Goal: Task Accomplishment & Management: Use online tool/utility

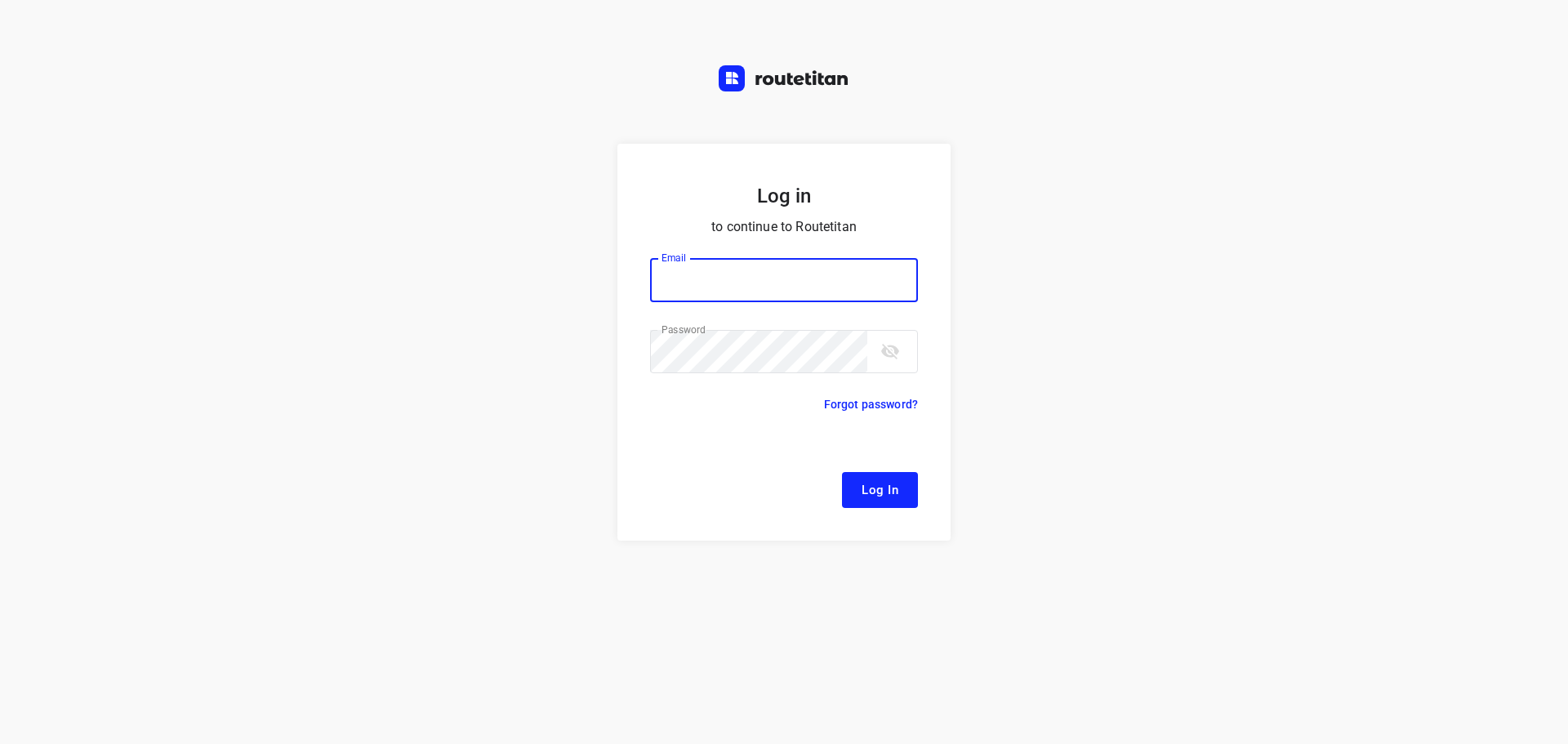
type input "[EMAIL_ADDRESS][DOMAIN_NAME]"
click at [894, 499] on span "Log In" at bounding box center [880, 490] width 37 height 21
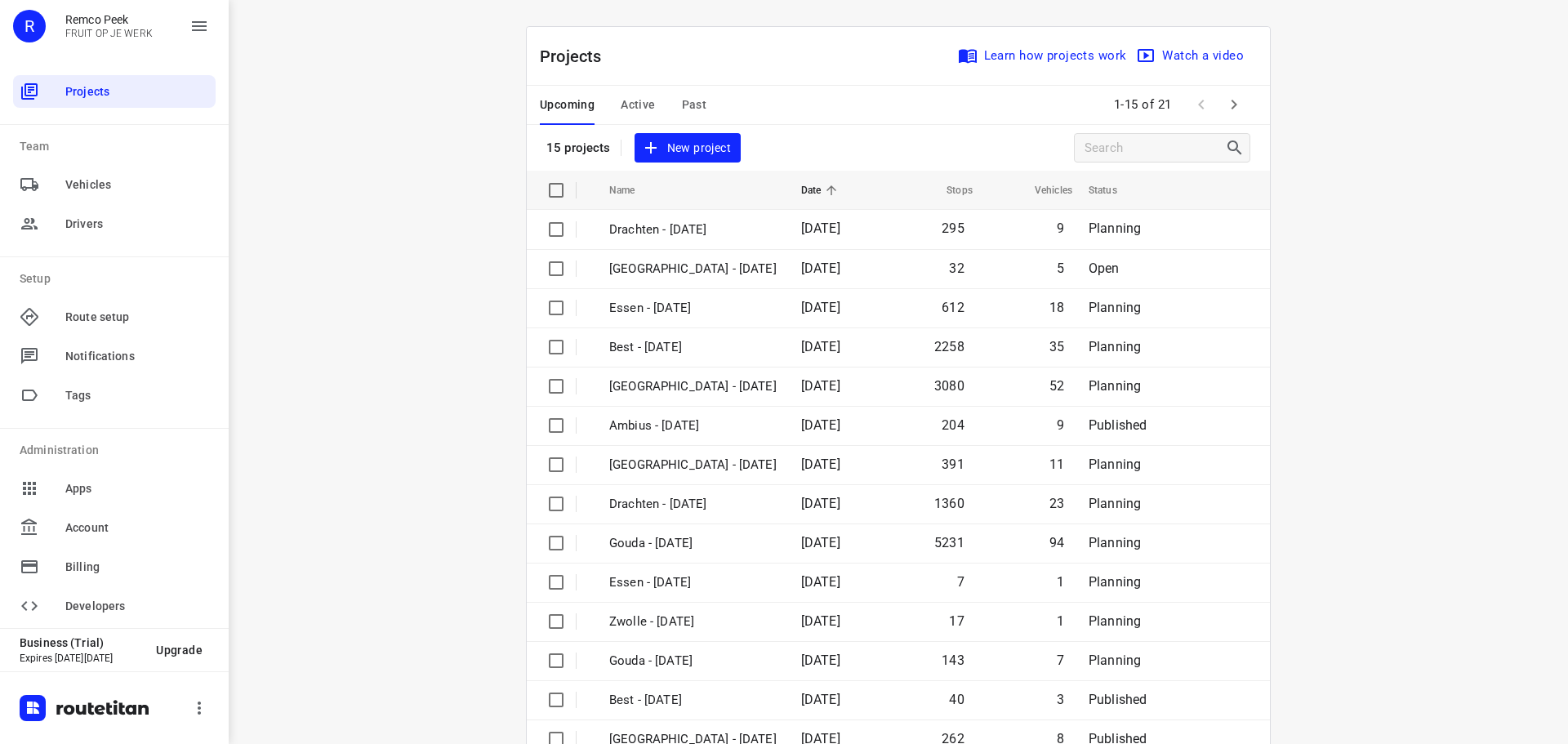
click at [689, 102] on span "Past" at bounding box center [695, 104] width 25 height 20
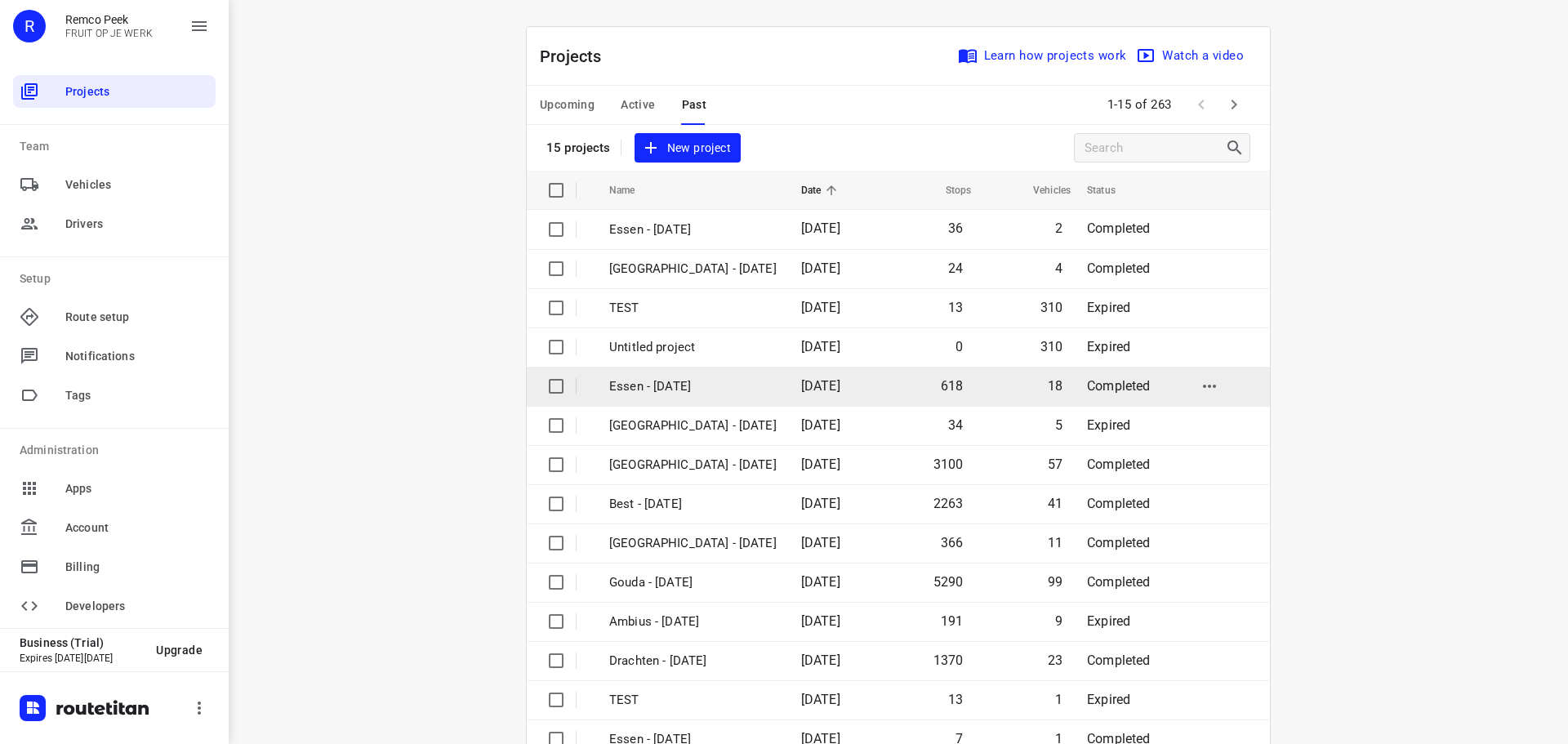
click at [644, 392] on p "Essen - [DATE]" at bounding box center [692, 386] width 167 height 18
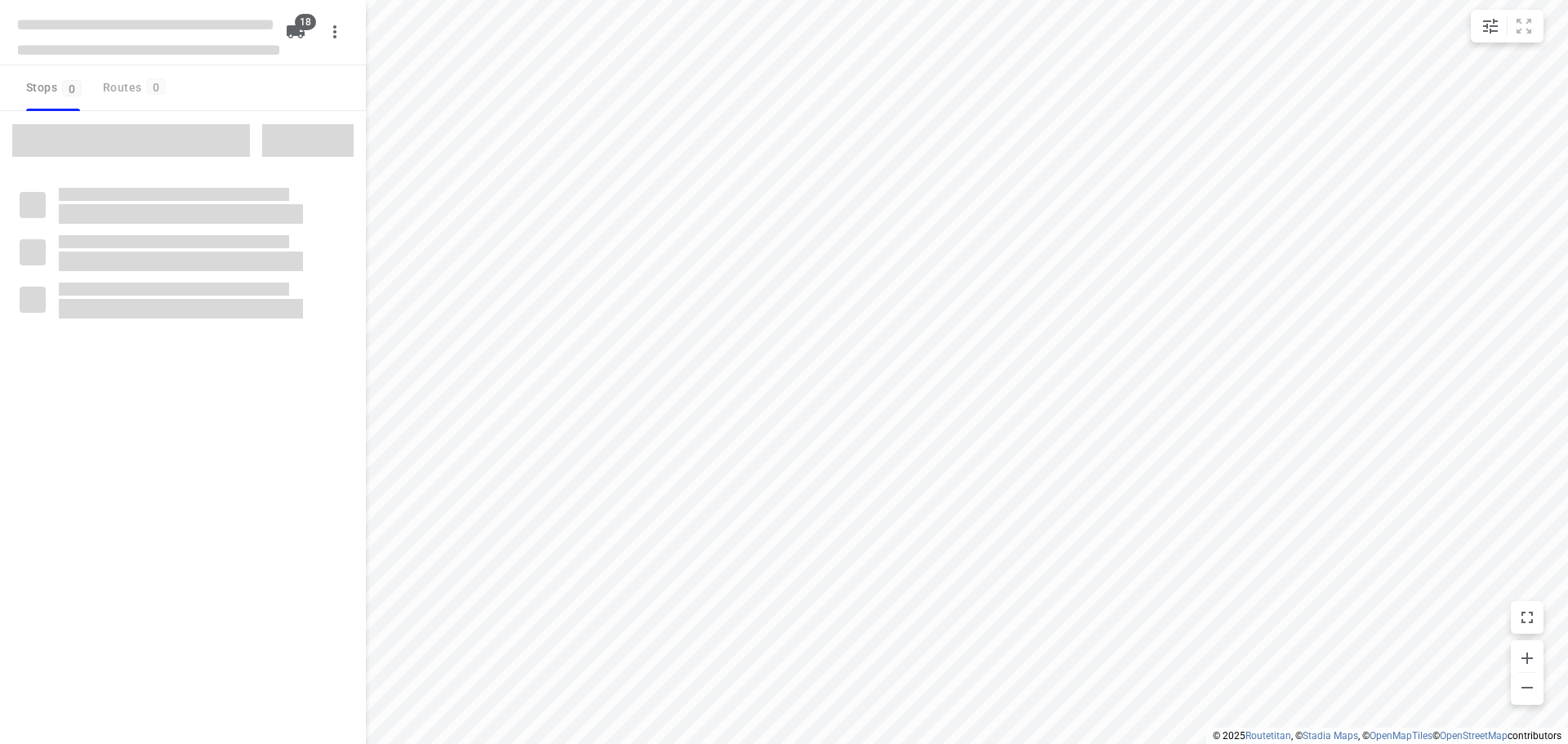
checkbox input "true"
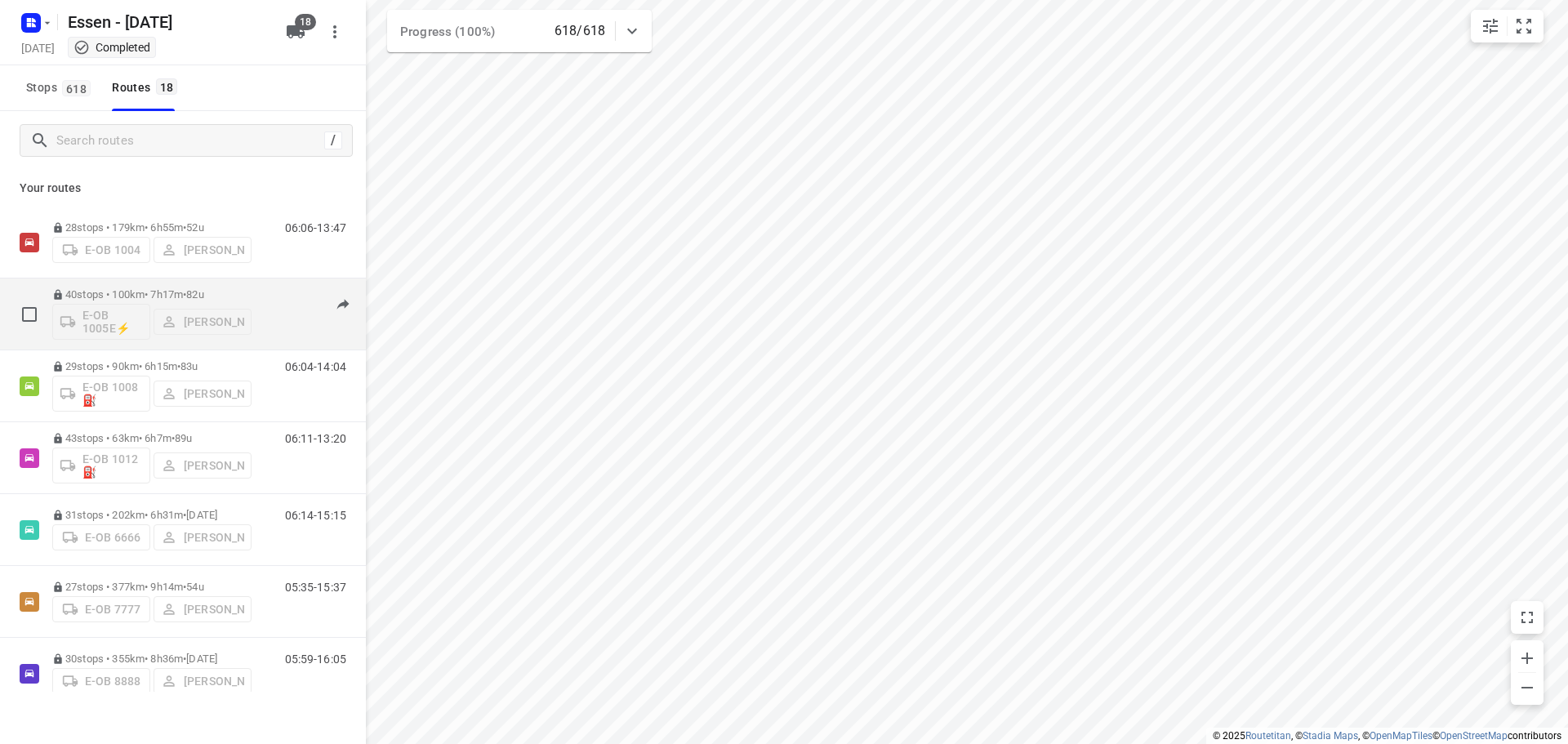
click at [139, 291] on p "40 stops • 100km • 7h17m • [DATE]" at bounding box center [152, 294] width 199 height 13
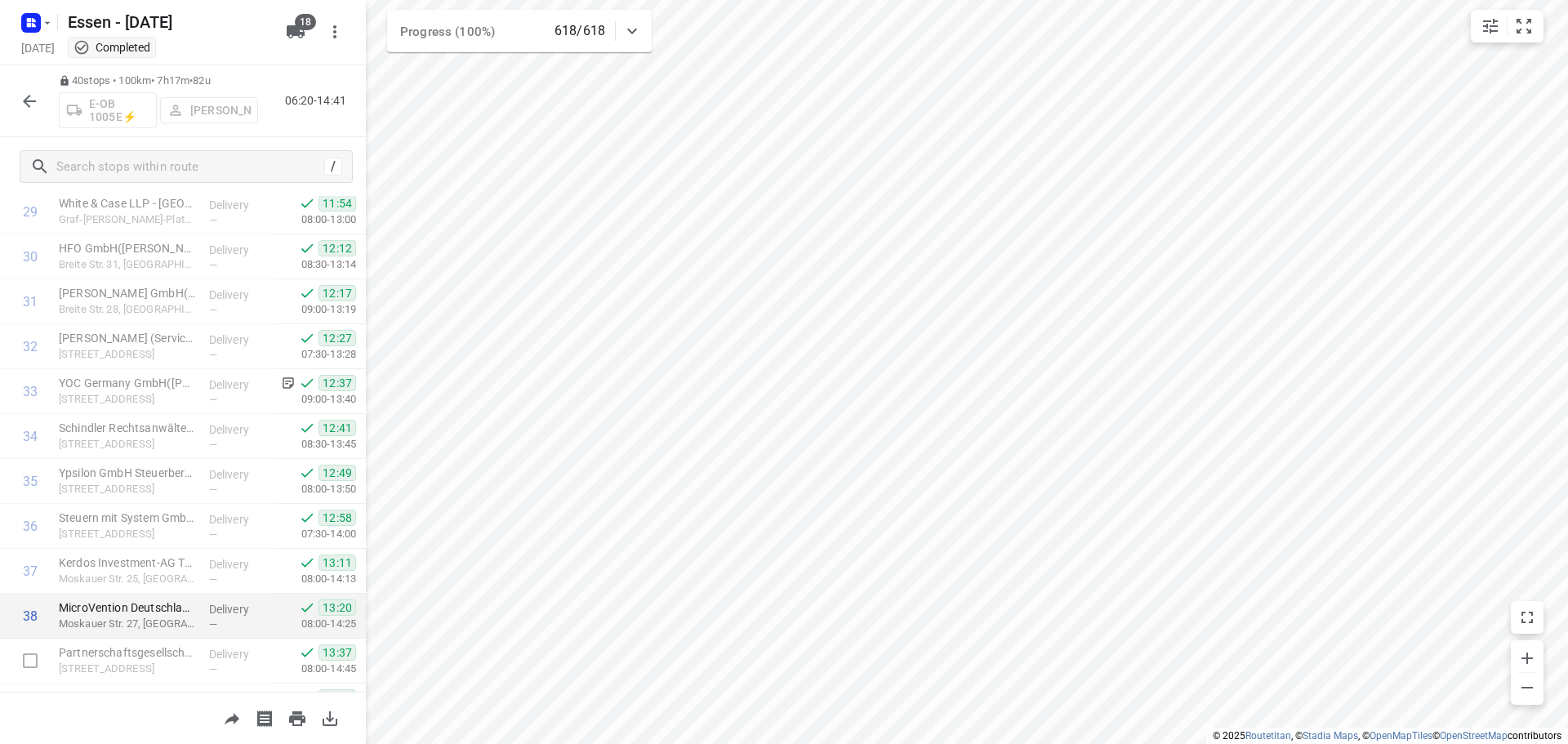
scroll to position [1427, 0]
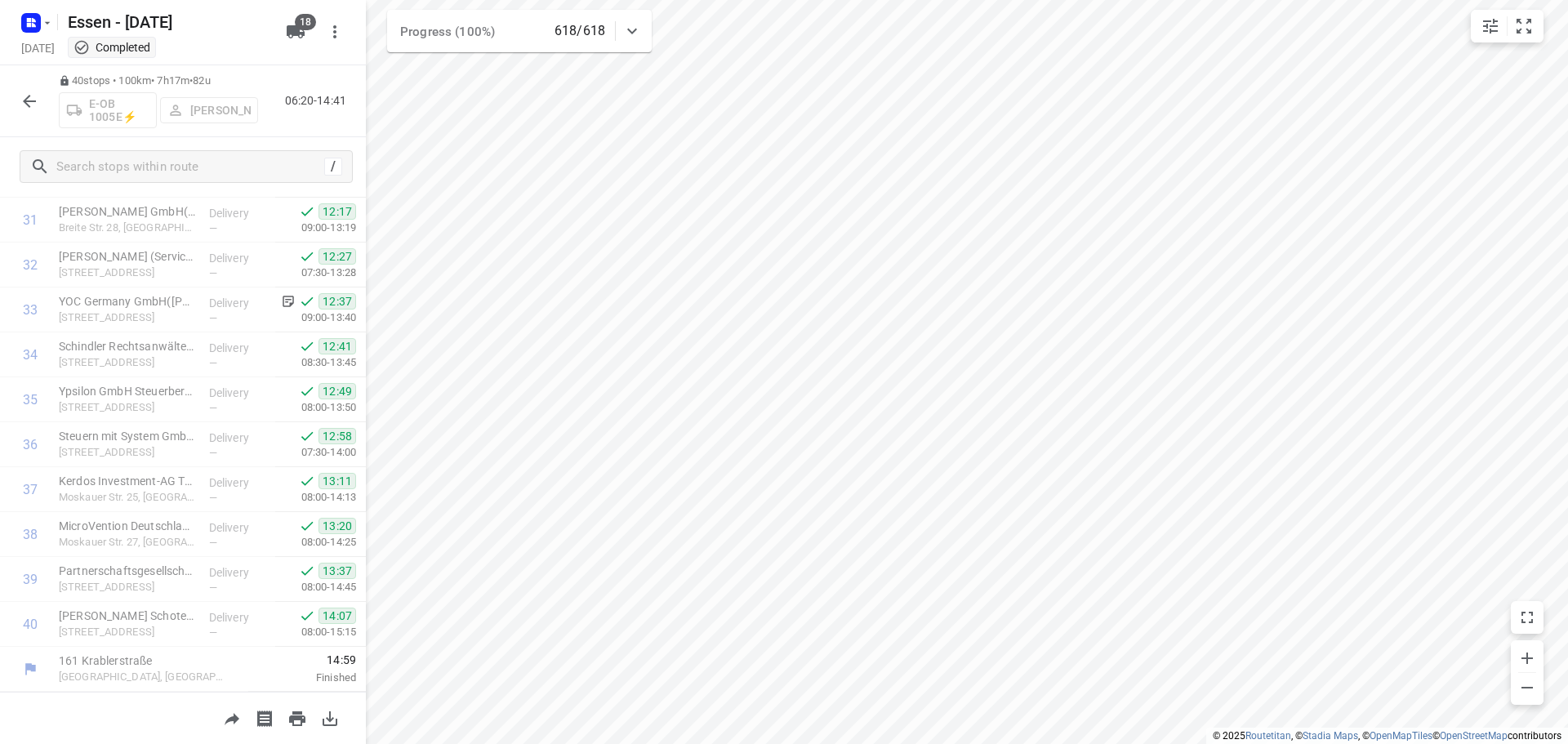
click at [29, 100] on icon "button" at bounding box center [30, 101] width 14 height 14
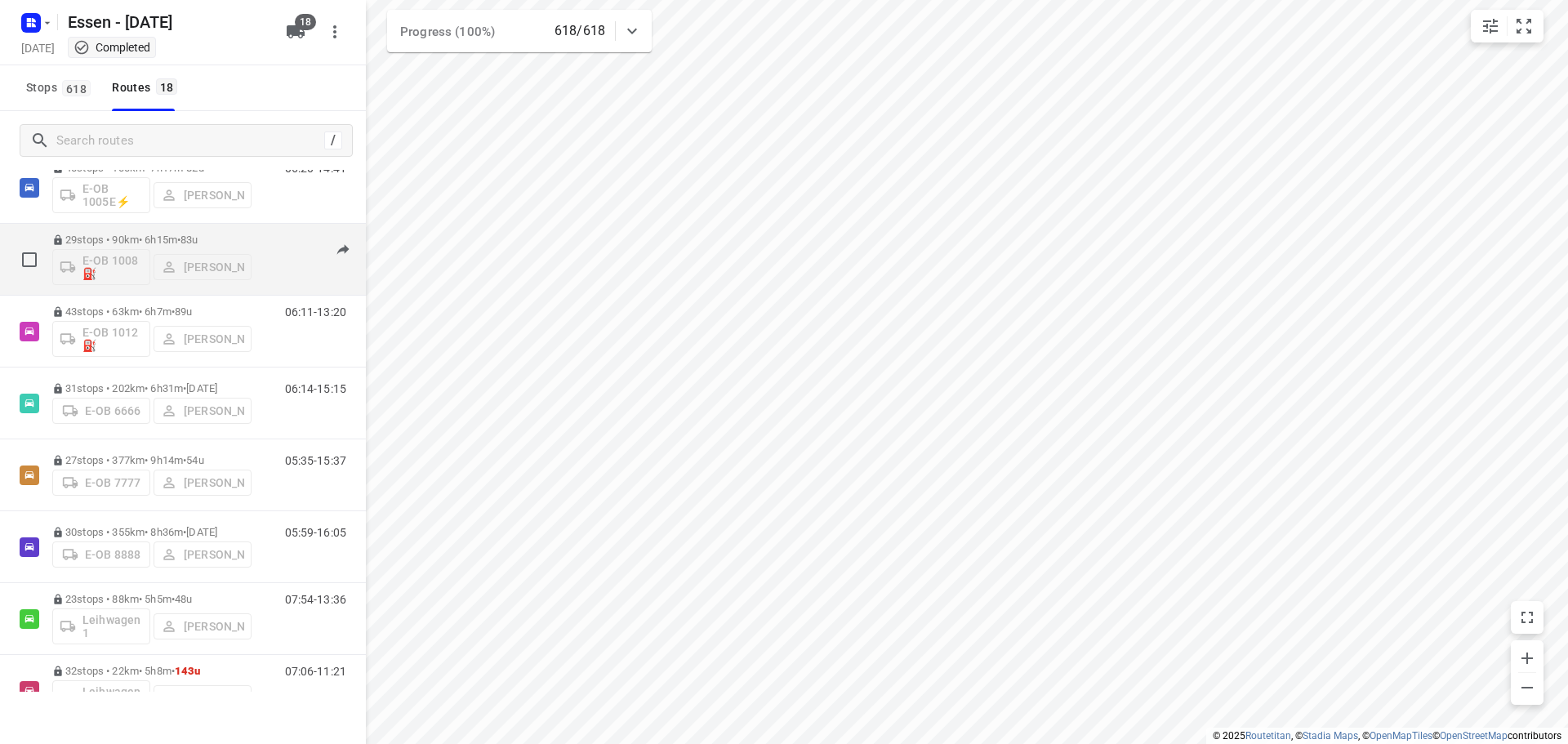
scroll to position [163, 0]
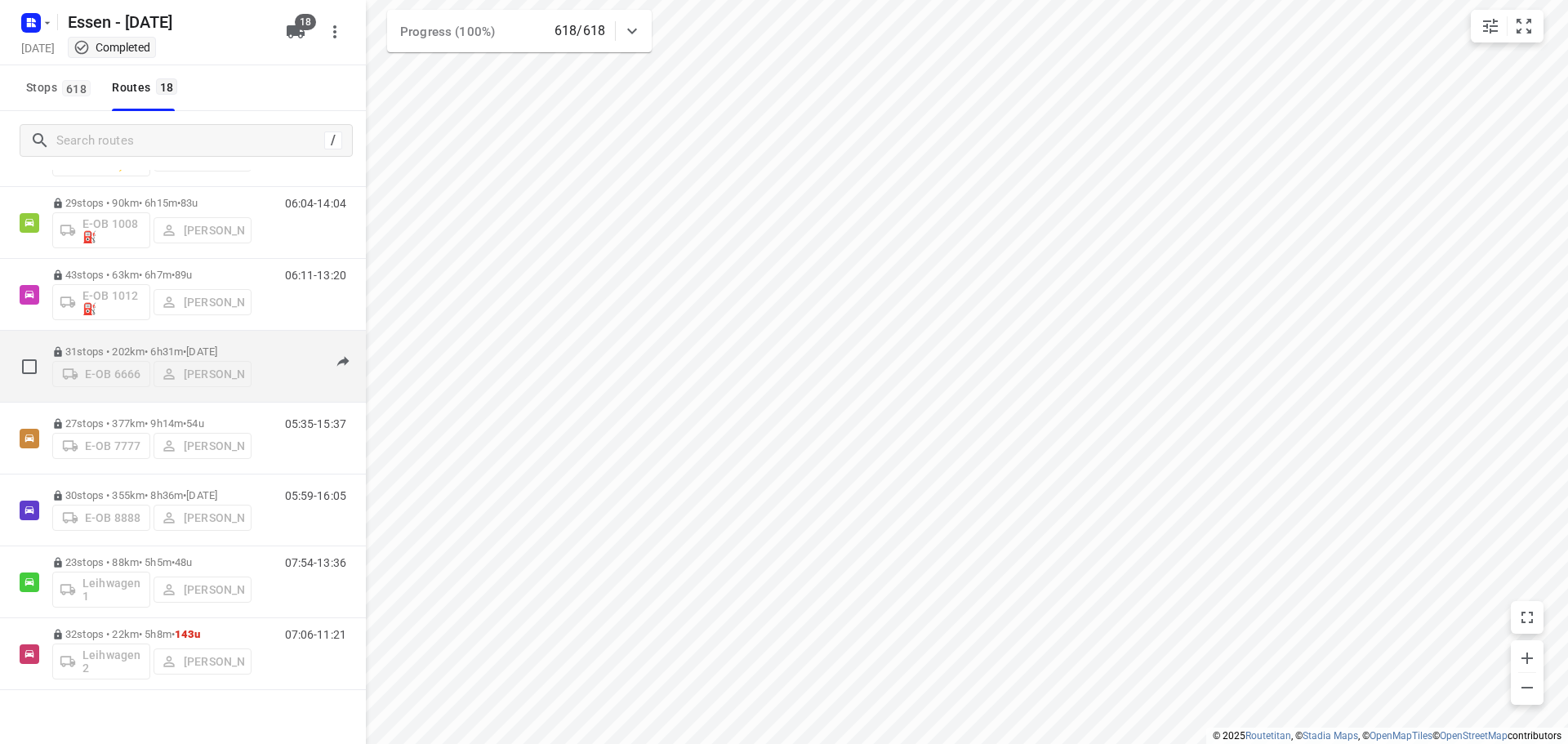
click at [176, 345] on p "31 stops • 202km • 6h31m • [DATE]" at bounding box center [152, 351] width 199 height 13
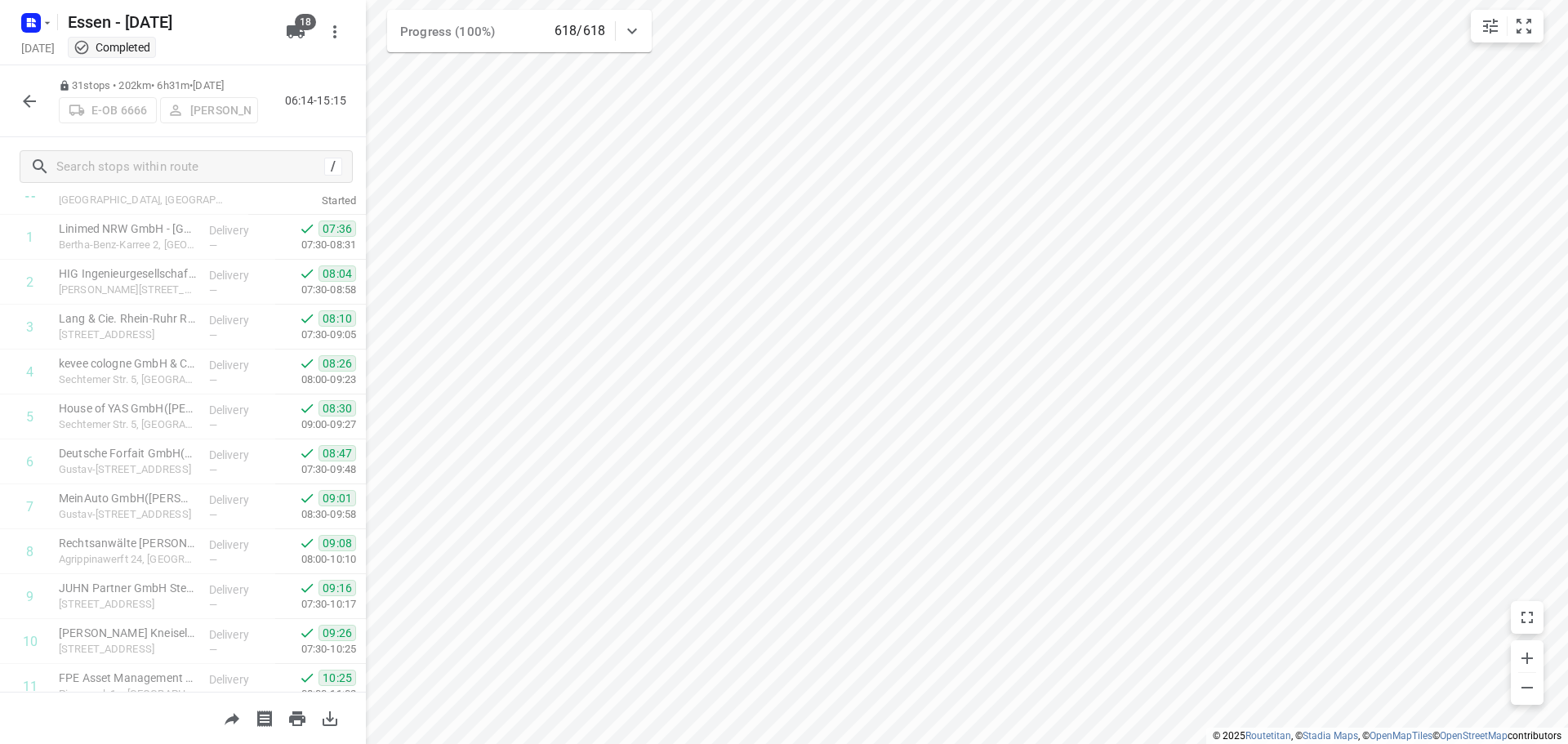
scroll to position [0, 0]
